Goal: Task Accomplishment & Management: Manage account settings

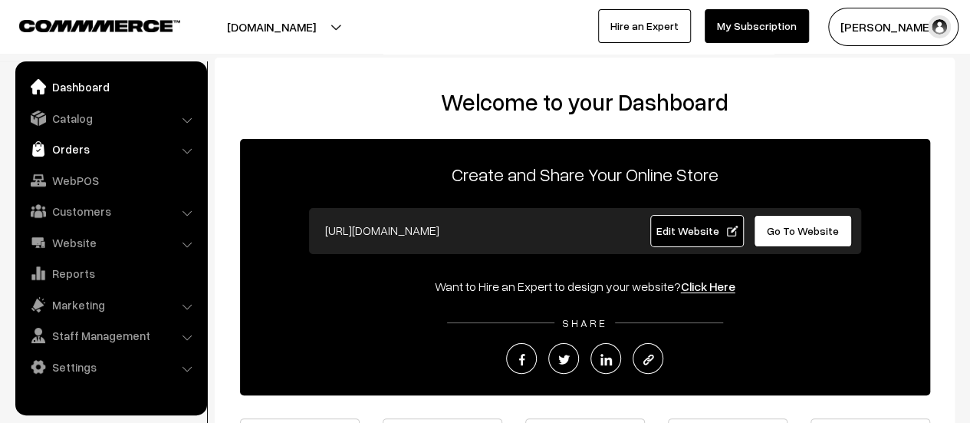
click at [64, 142] on link "Orders" at bounding box center [110, 149] width 183 height 28
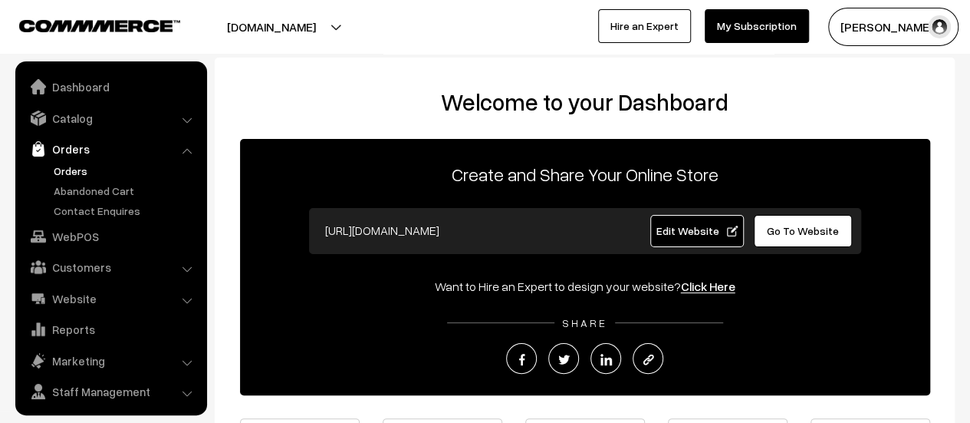
click at [65, 163] on link "Orders" at bounding box center [126, 171] width 152 height 16
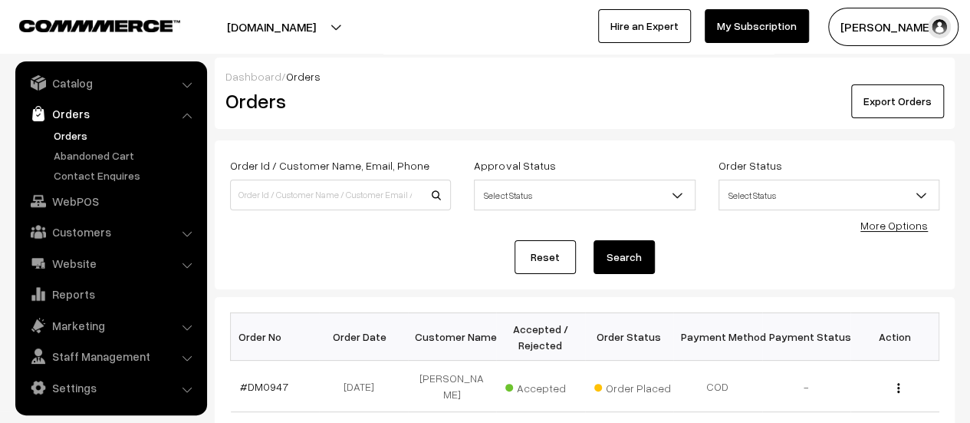
scroll to position [81, 0]
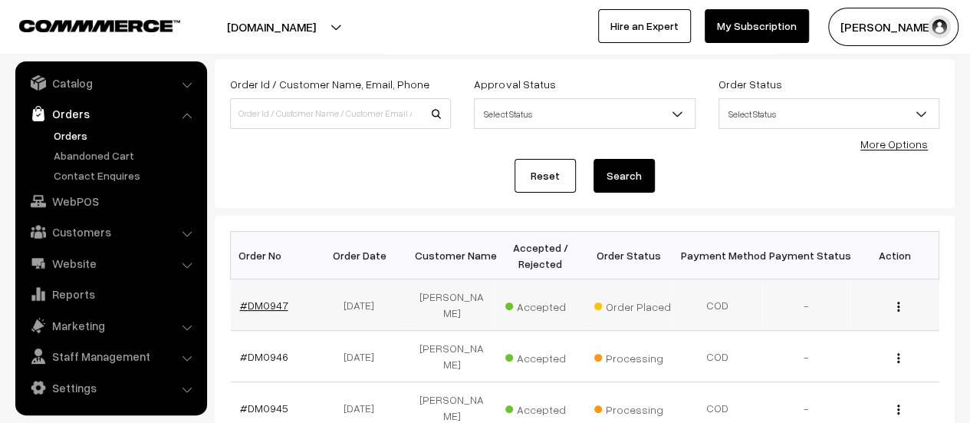
click at [256, 298] on link "#DM0947" at bounding box center [264, 304] width 48 height 13
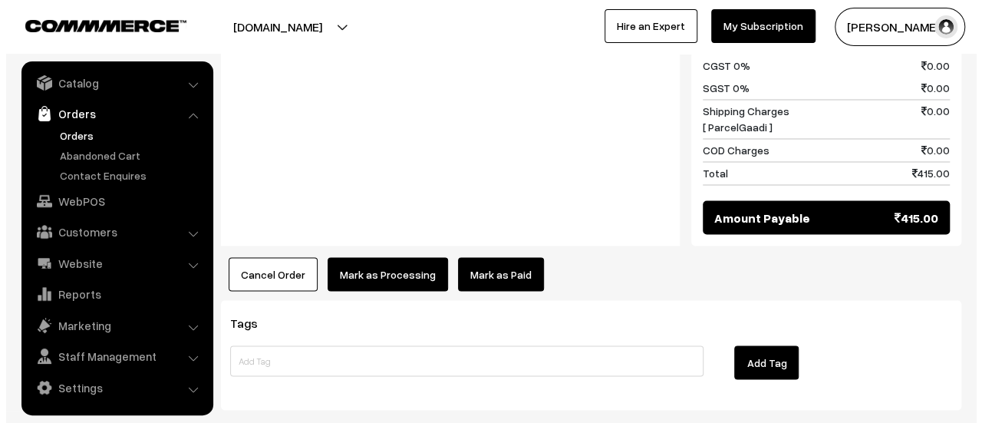
scroll to position [1282, 0]
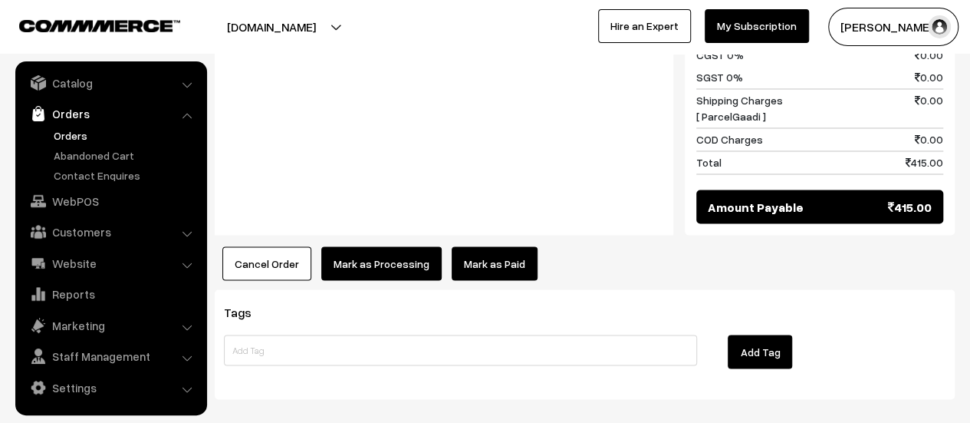
click at [367, 246] on button "Mark as Processing" at bounding box center [381, 263] width 120 height 34
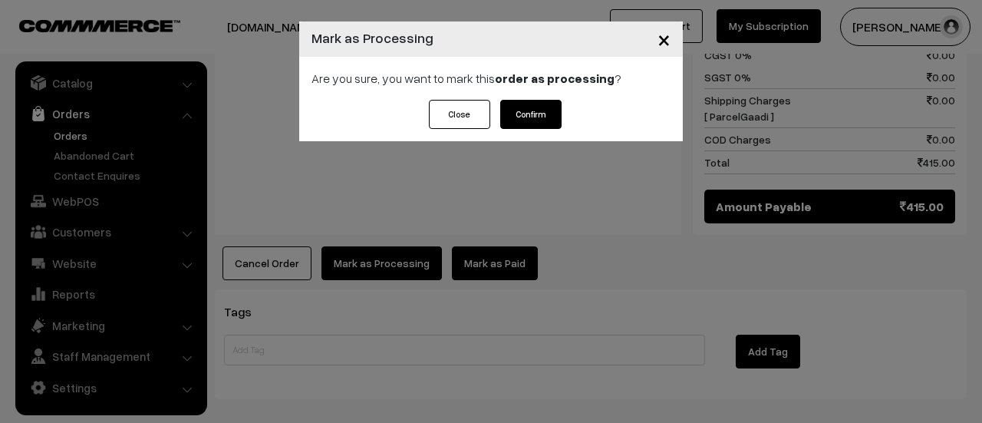
click at [528, 117] on button "Confirm" at bounding box center [530, 114] width 61 height 29
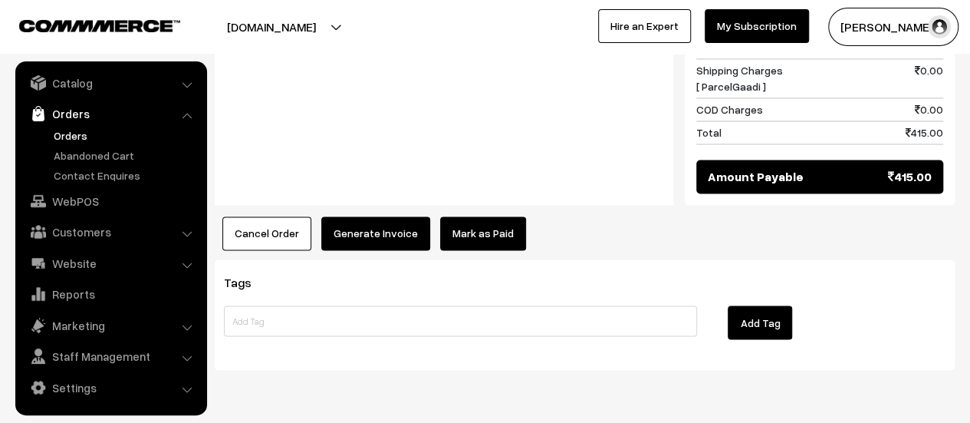
scroll to position [1195, 0]
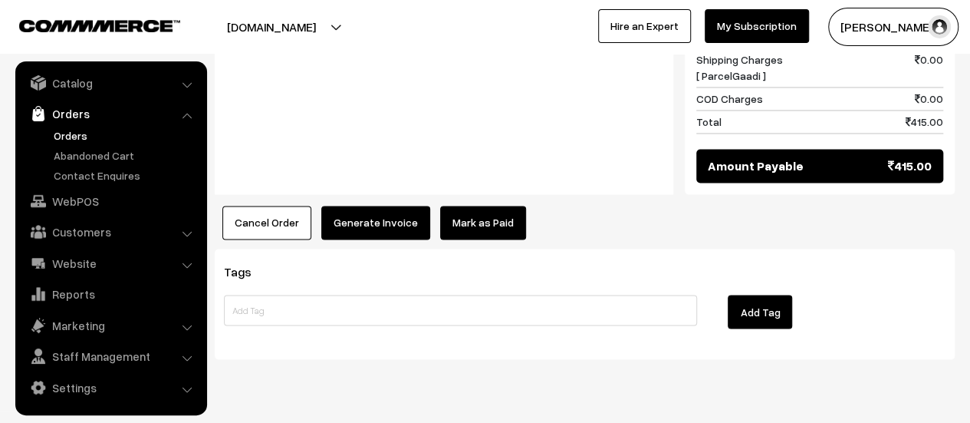
click at [388, 206] on button "Generate Invoice" at bounding box center [375, 223] width 109 height 34
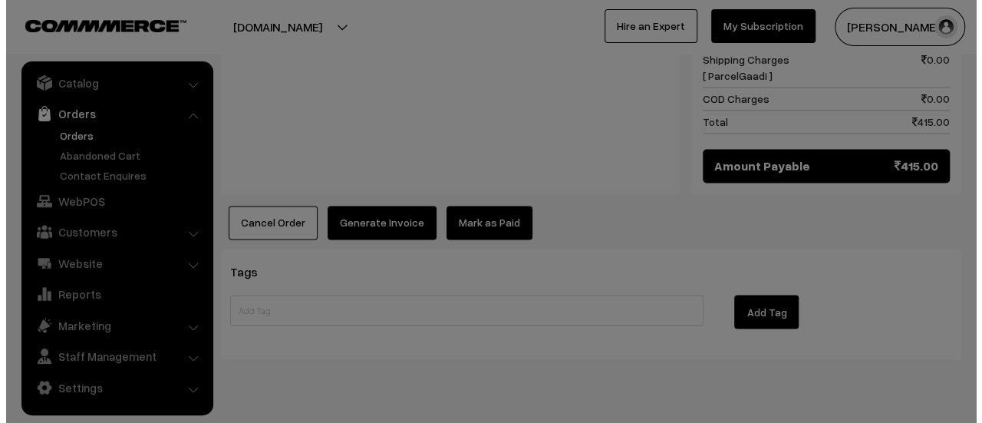
scroll to position [1197, 0]
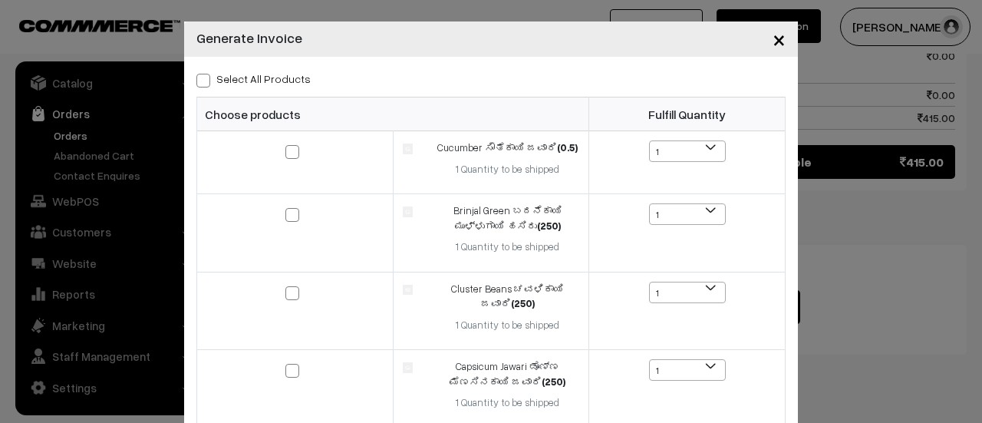
click at [199, 79] on span at bounding box center [203, 81] width 14 height 14
click at [199, 79] on input "Select All Products" at bounding box center [201, 78] width 10 height 10
checkbox input "true"
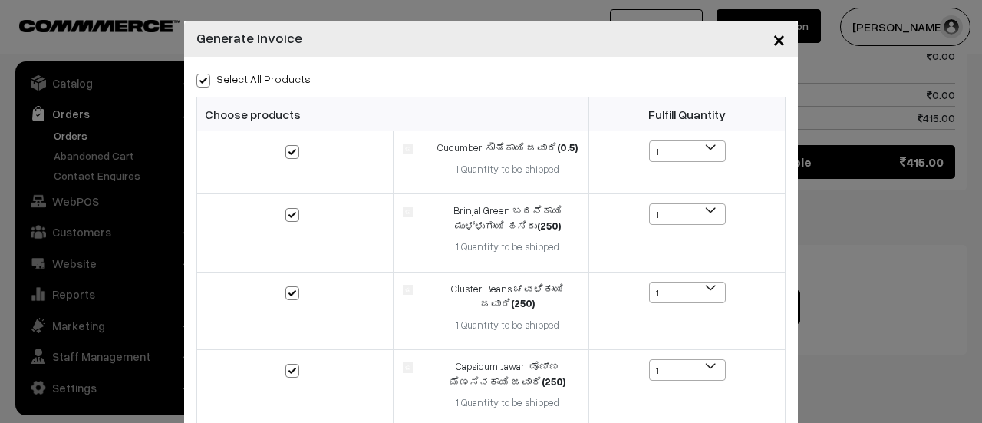
checkbox input "true"
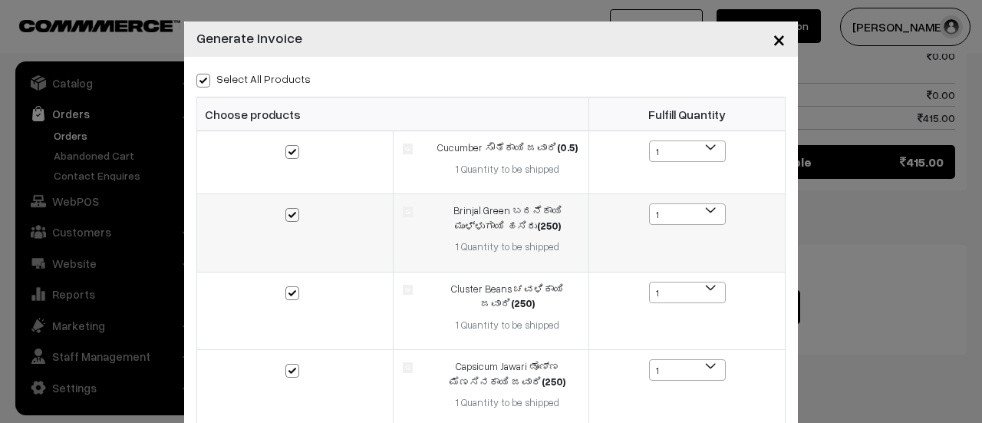
scroll to position [335, 0]
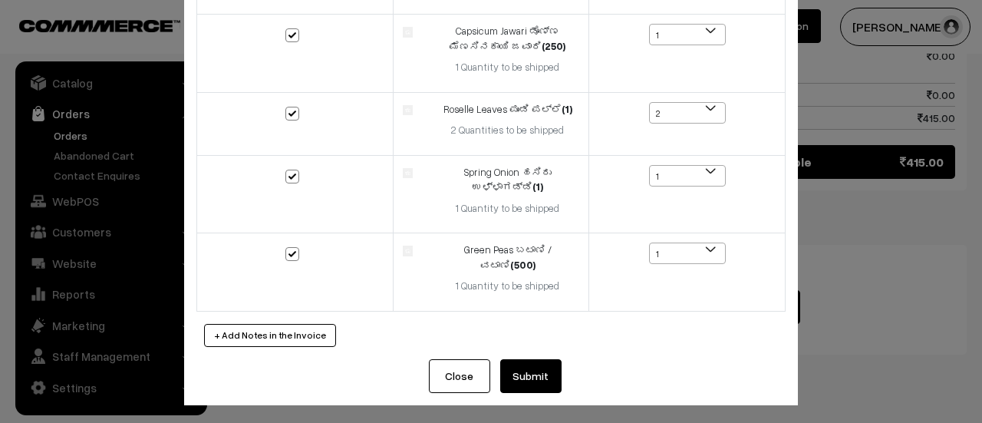
click at [523, 366] on button "Submit" at bounding box center [530, 376] width 61 height 34
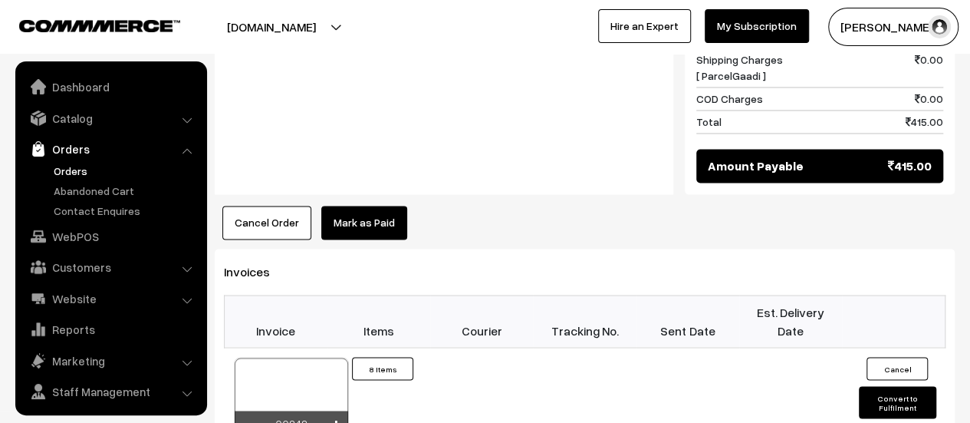
scroll to position [35, 0]
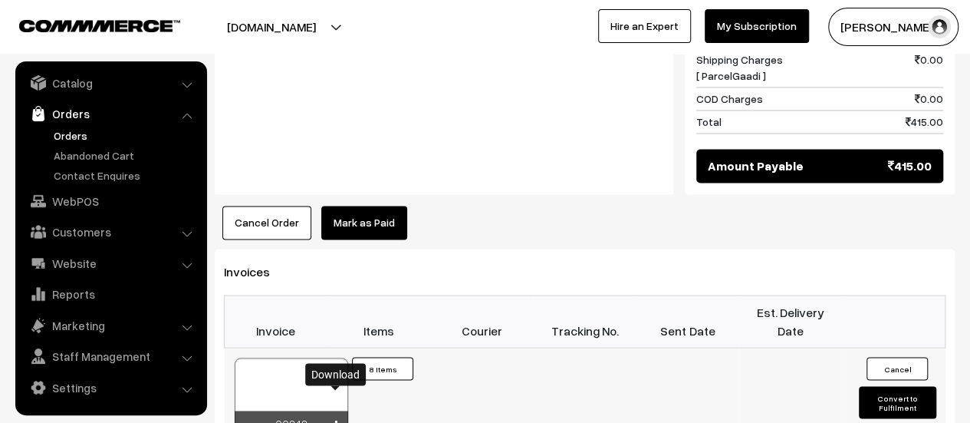
click at [332, 420] on icon at bounding box center [335, 425] width 9 height 10
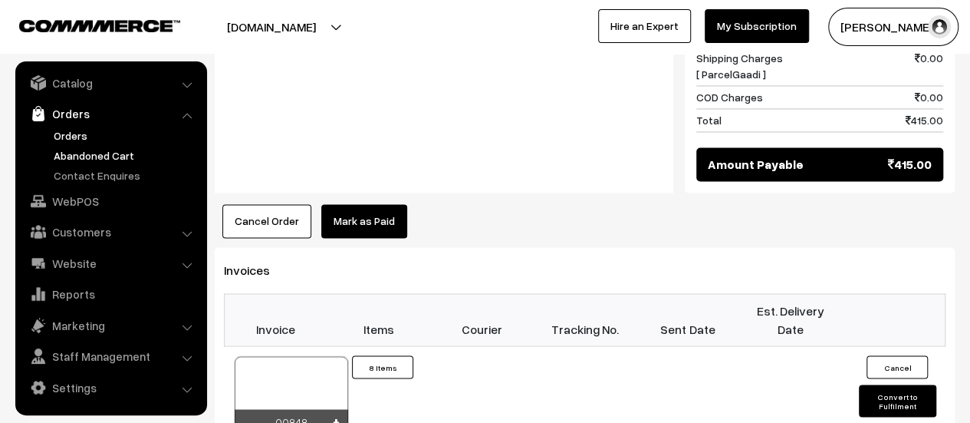
click at [105, 151] on link "Abandoned Cart" at bounding box center [126, 155] width 152 height 16
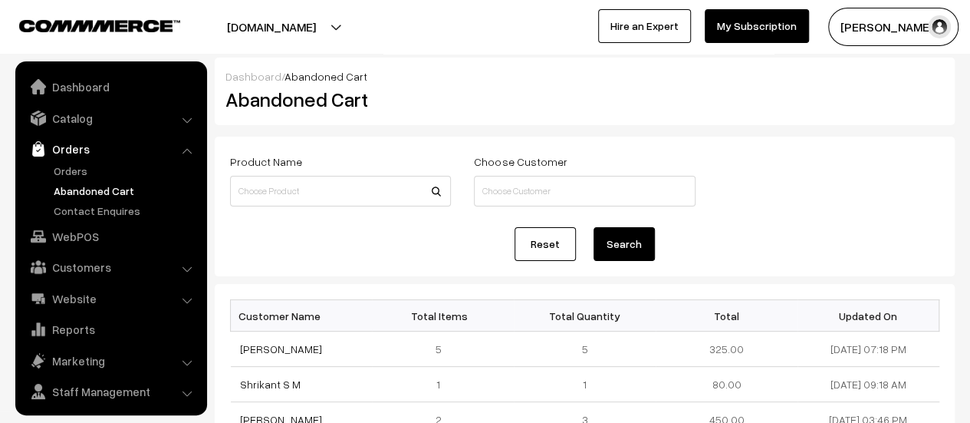
scroll to position [35, 0]
